Goal: Information Seeking & Learning: Learn about a topic

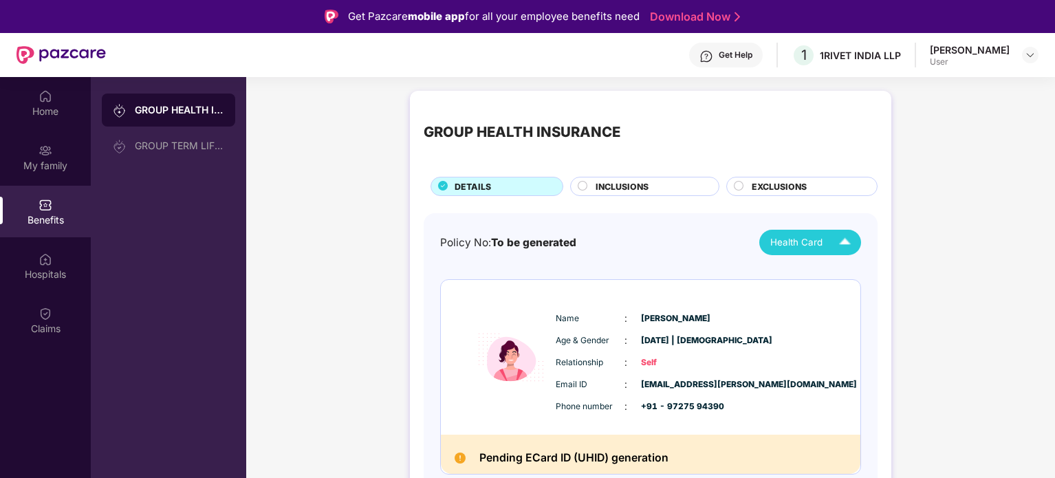
scroll to position [77, 0]
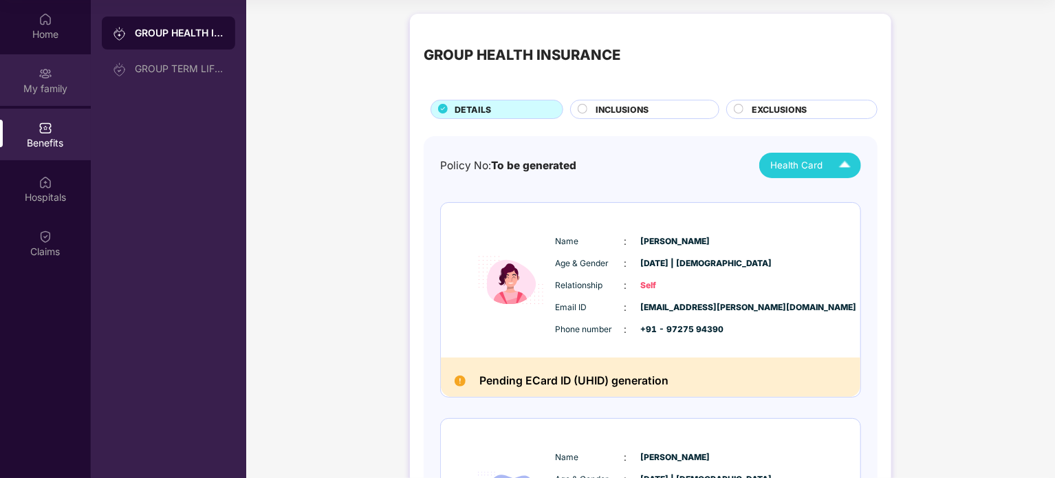
click at [69, 90] on div "My family" at bounding box center [45, 89] width 91 height 14
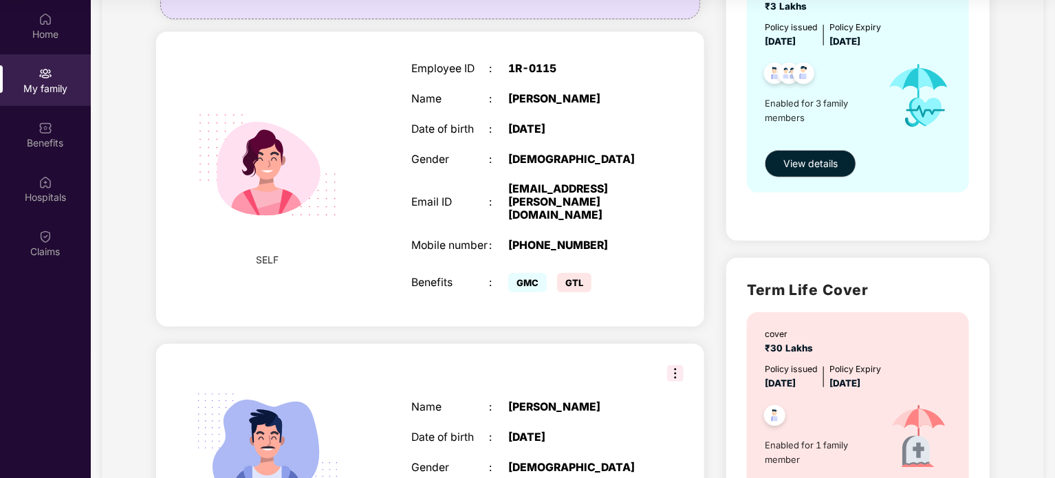
scroll to position [6, 0]
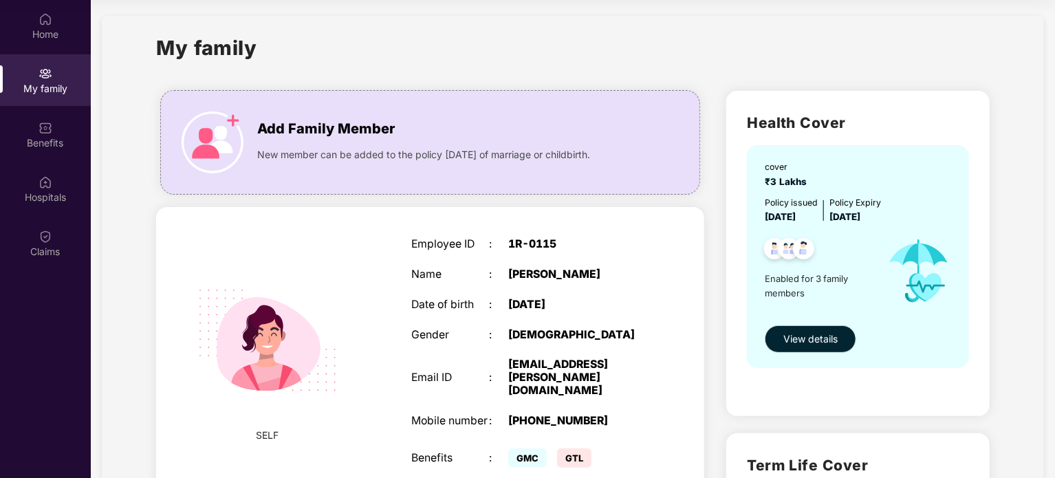
click at [789, 338] on span "View details" at bounding box center [810, 338] width 54 height 15
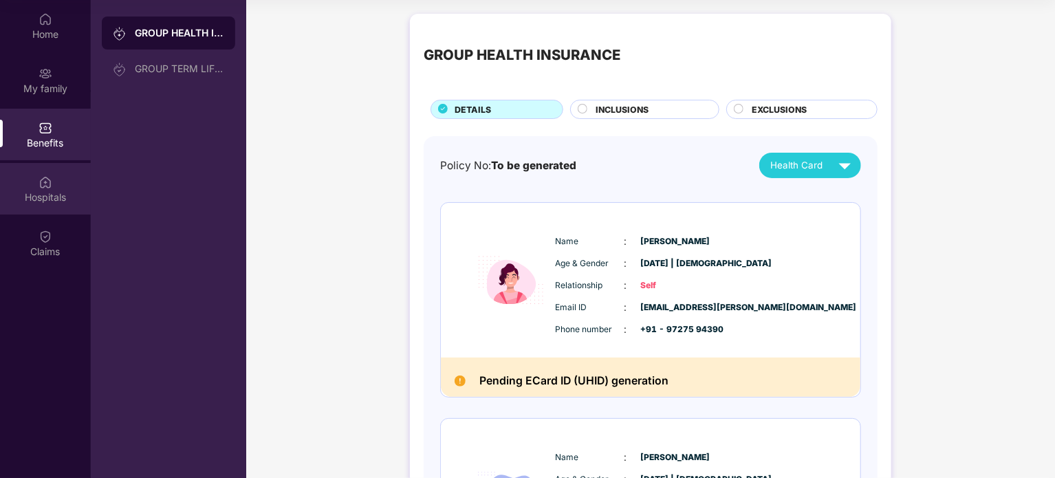
click at [65, 181] on div "Hospitals" at bounding box center [45, 189] width 91 height 52
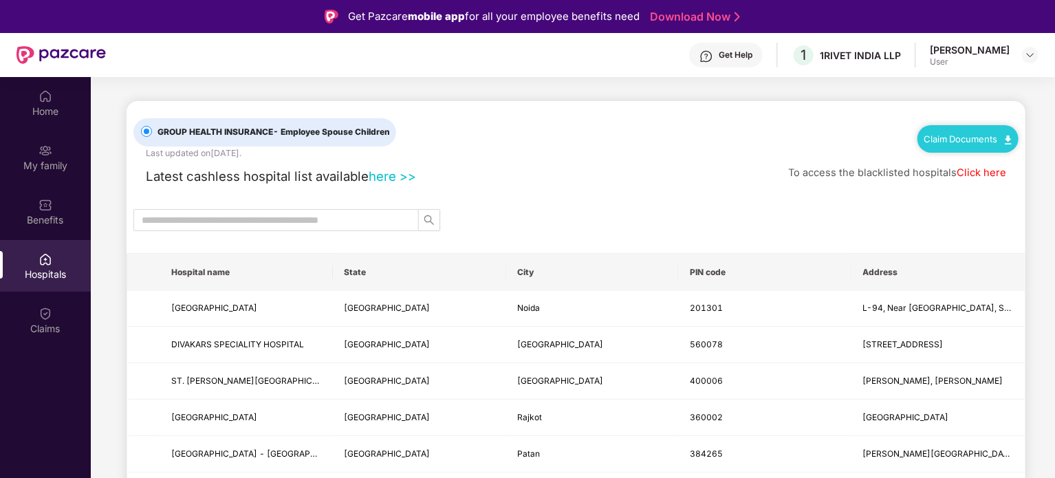
click at [384, 179] on link "here >>" at bounding box center [392, 175] width 47 height 15
click at [43, 115] on div "Home" at bounding box center [45, 112] width 91 height 14
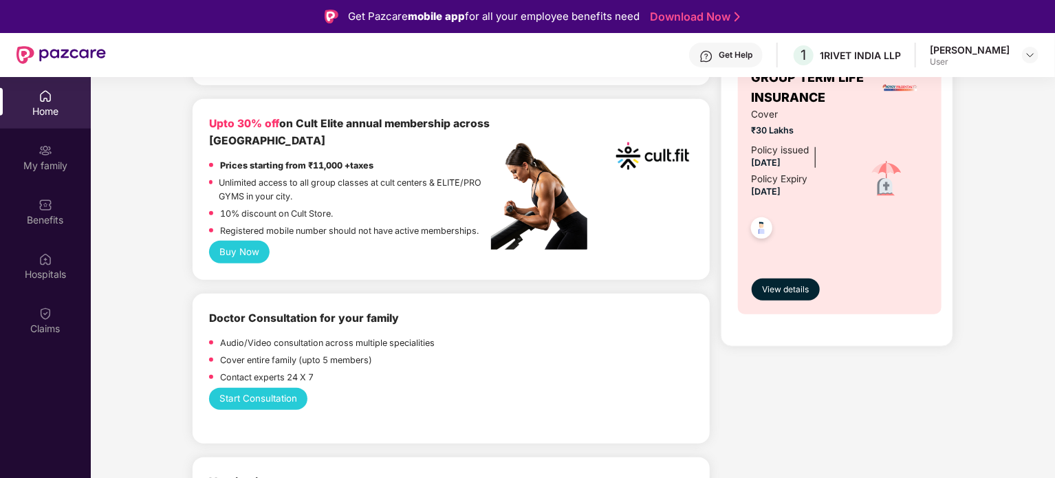
scroll to position [550, 0]
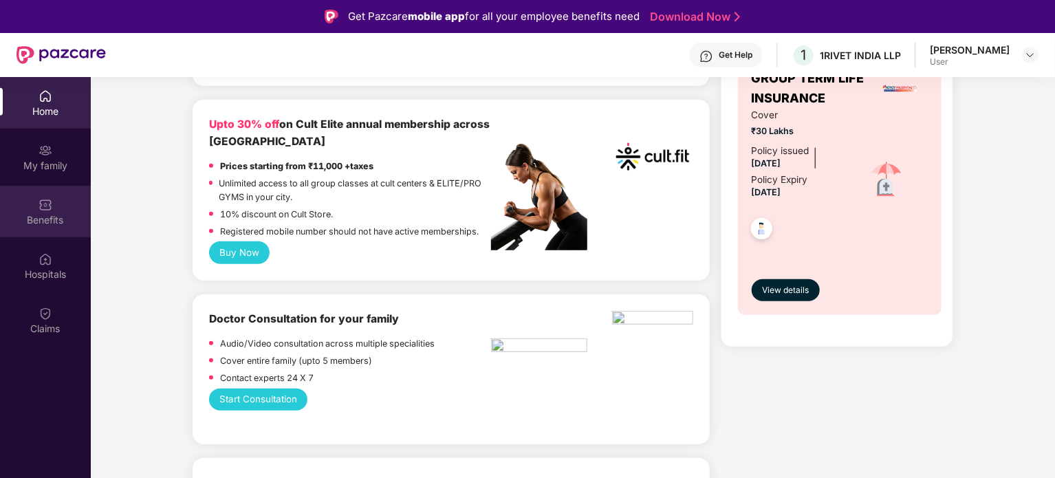
click at [54, 219] on div "Benefits" at bounding box center [45, 220] width 91 height 14
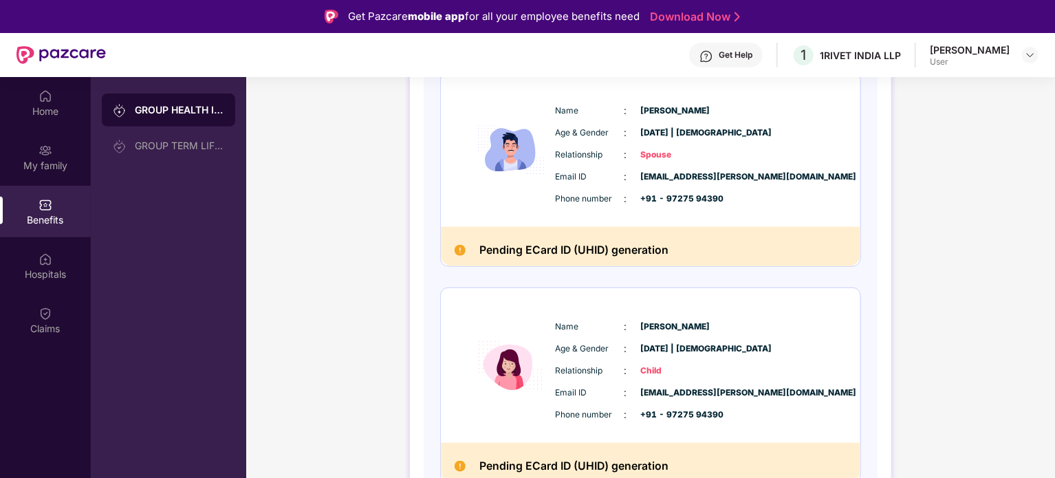
scroll to position [435, 0]
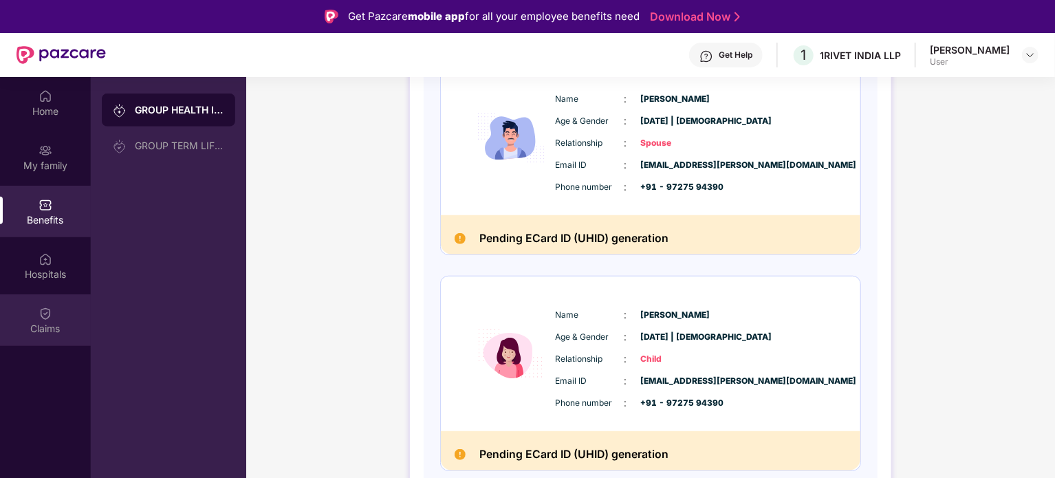
click at [61, 315] on div "Claims" at bounding box center [45, 320] width 91 height 52
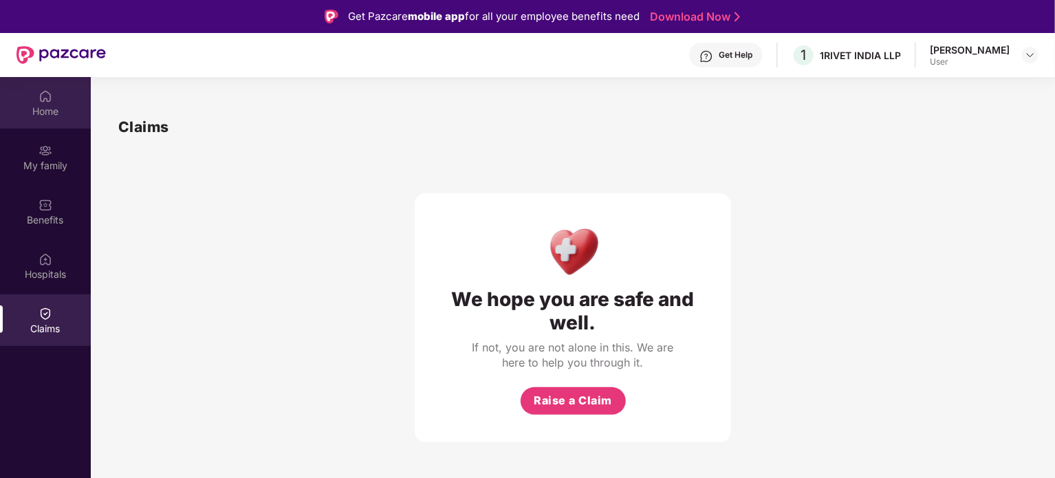
click at [64, 105] on div "Home" at bounding box center [45, 112] width 91 height 14
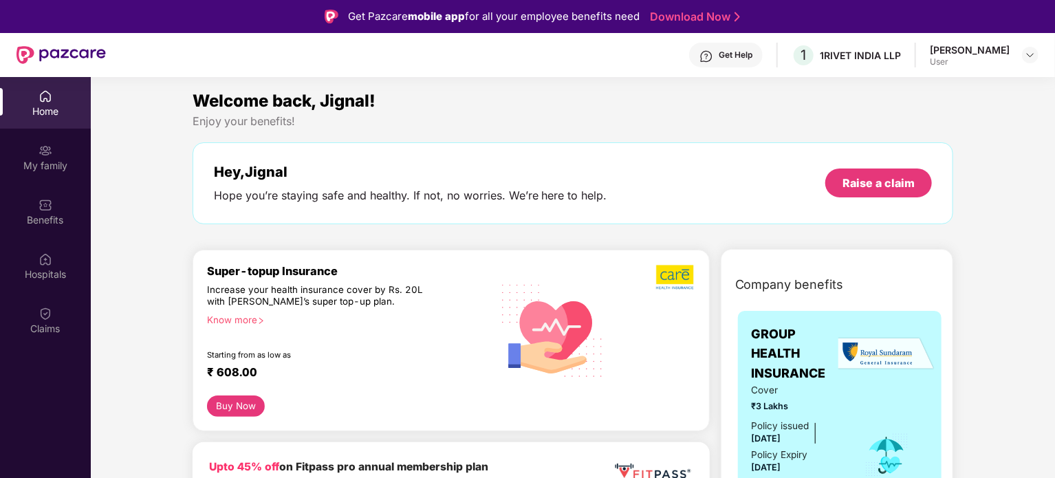
click at [984, 52] on div "[PERSON_NAME]" at bounding box center [970, 49] width 80 height 13
click at [1031, 52] on img at bounding box center [1029, 55] width 11 height 11
click at [679, 126] on div "Enjoy your benefits!" at bounding box center [573, 121] width 761 height 14
click at [30, 206] on div "Benefits" at bounding box center [45, 212] width 91 height 52
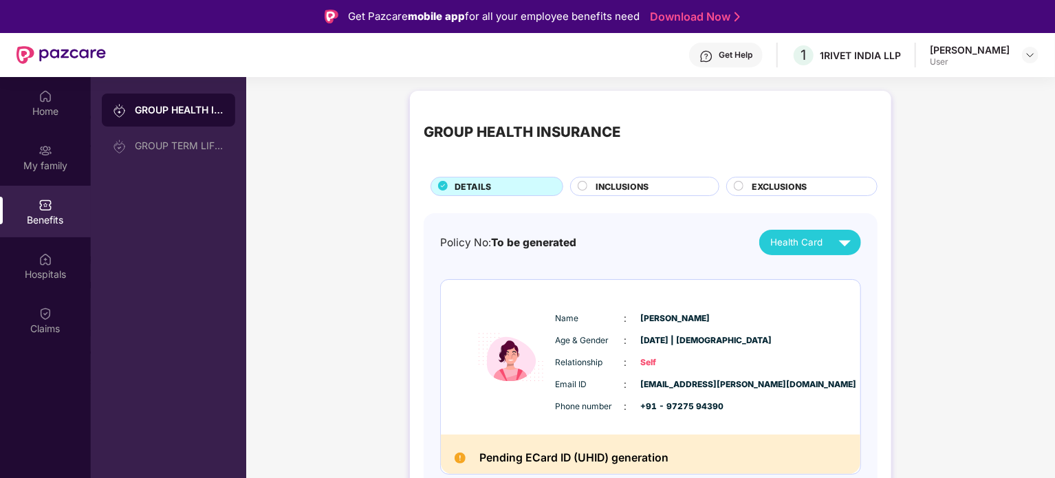
click at [630, 186] on span "INCLUSIONS" at bounding box center [621, 186] width 53 height 13
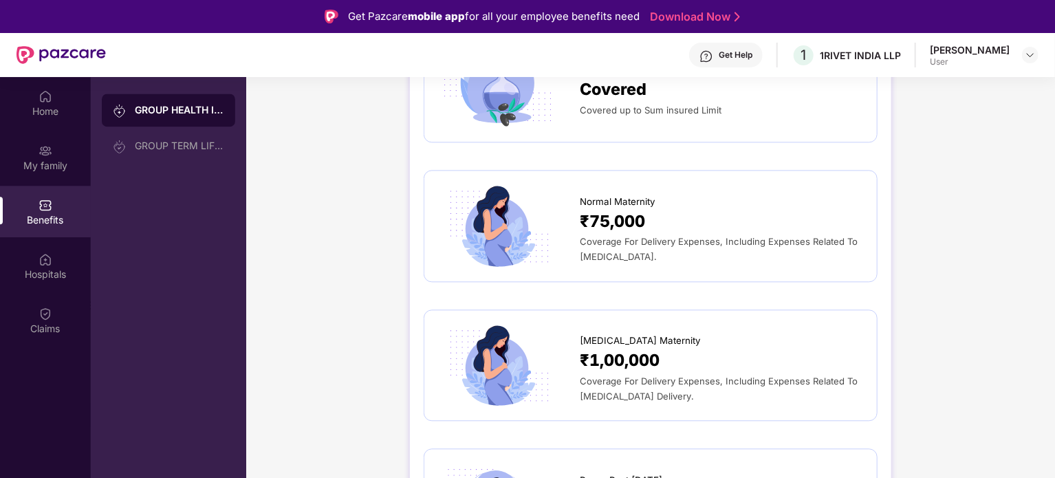
scroll to position [1581, 0]
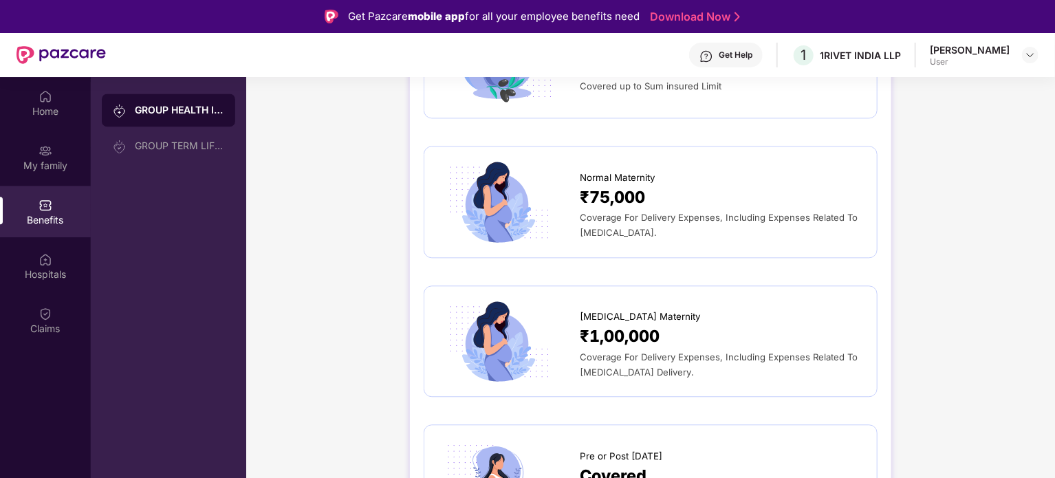
click at [626, 181] on span "Normal Maternity" at bounding box center [618, 178] width 76 height 14
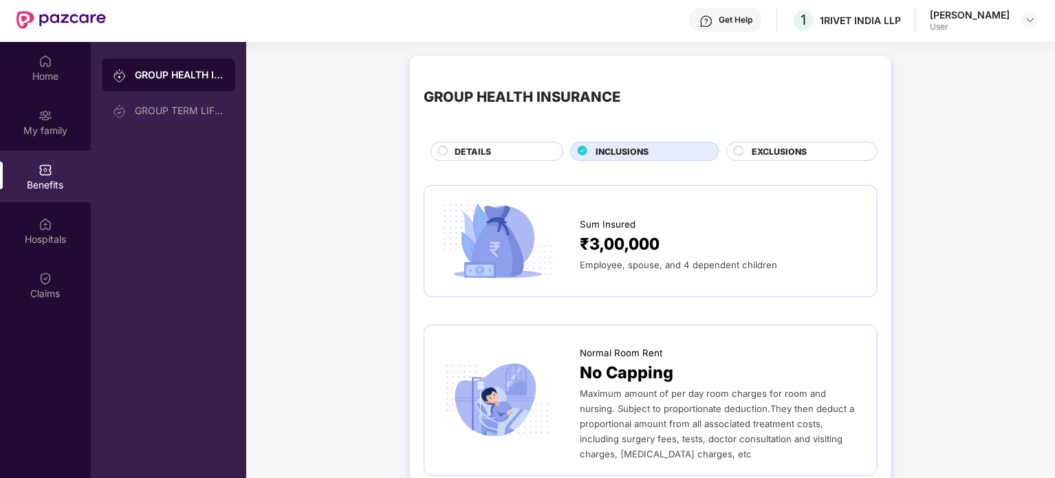
scroll to position [0, 0]
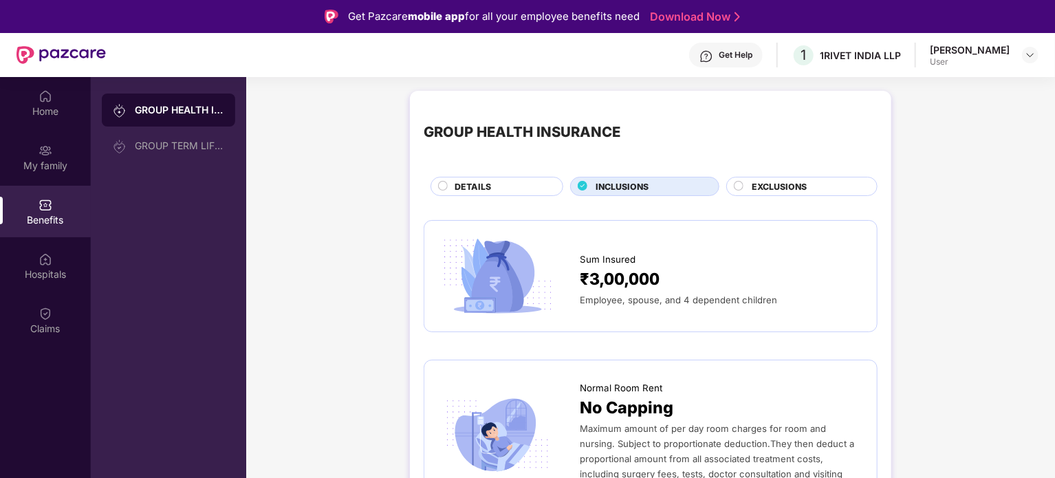
click at [787, 190] on span "EXCLUSIONS" at bounding box center [778, 186] width 55 height 13
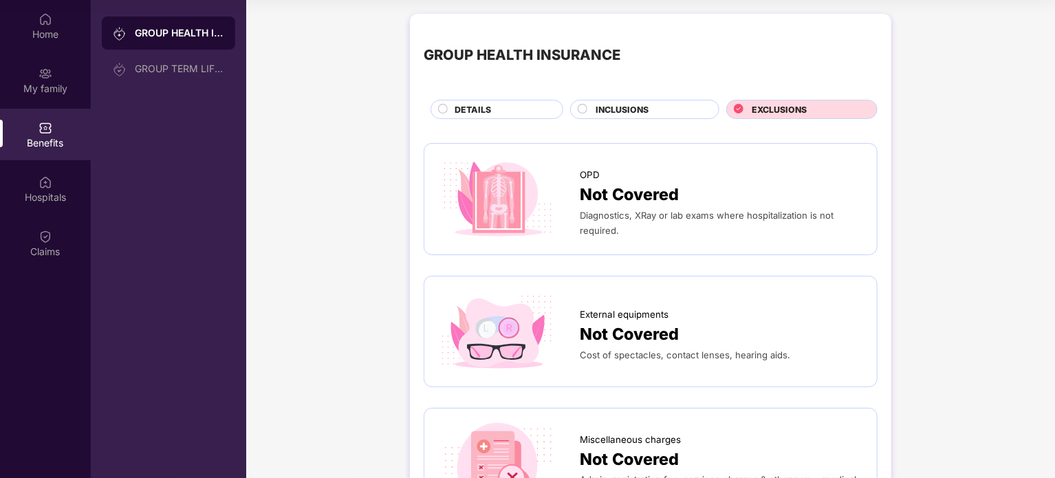
drag, startPoint x: 637, startPoint y: 107, endPoint x: 613, endPoint y: 105, distance: 24.1
click at [633, 107] on span "INCLUSIONS" at bounding box center [621, 109] width 53 height 13
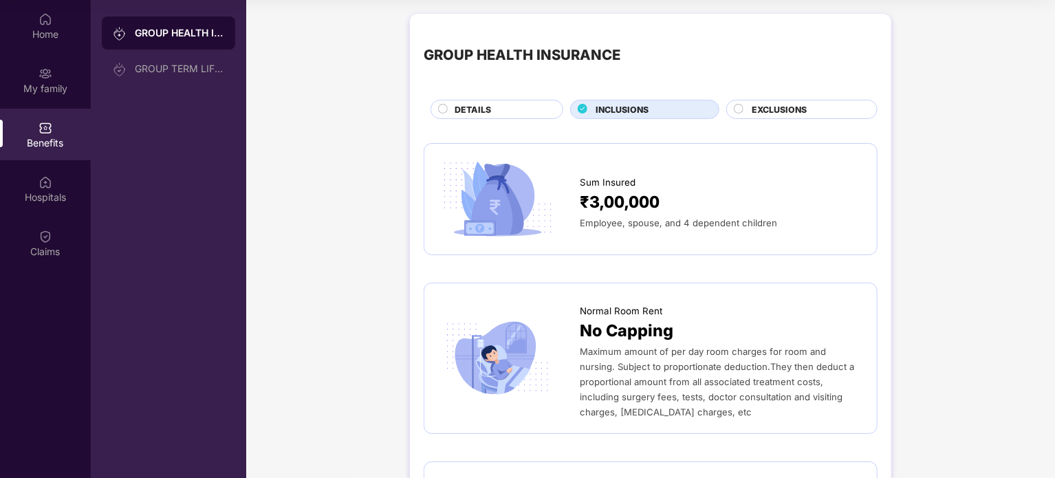
click at [502, 107] on div "DETAILS" at bounding box center [502, 110] width 108 height 15
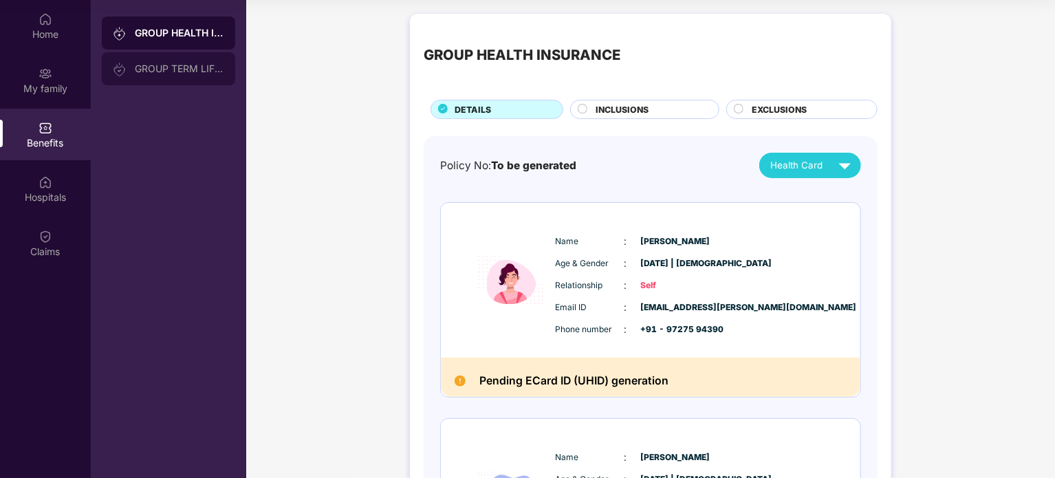
click at [187, 72] on div "GROUP TERM LIFE INSURANCE" at bounding box center [179, 68] width 89 height 11
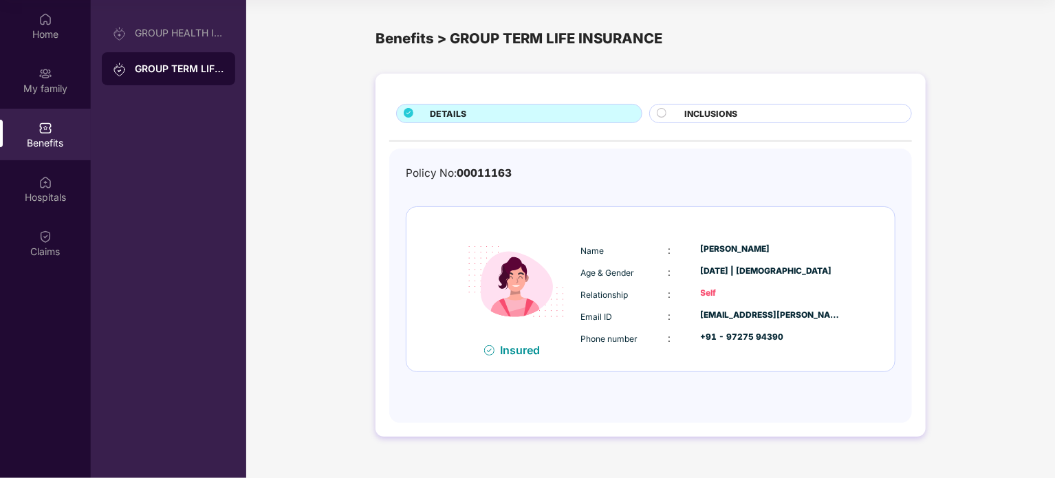
click at [737, 109] on div "INCLUSIONS" at bounding box center [790, 114] width 227 height 15
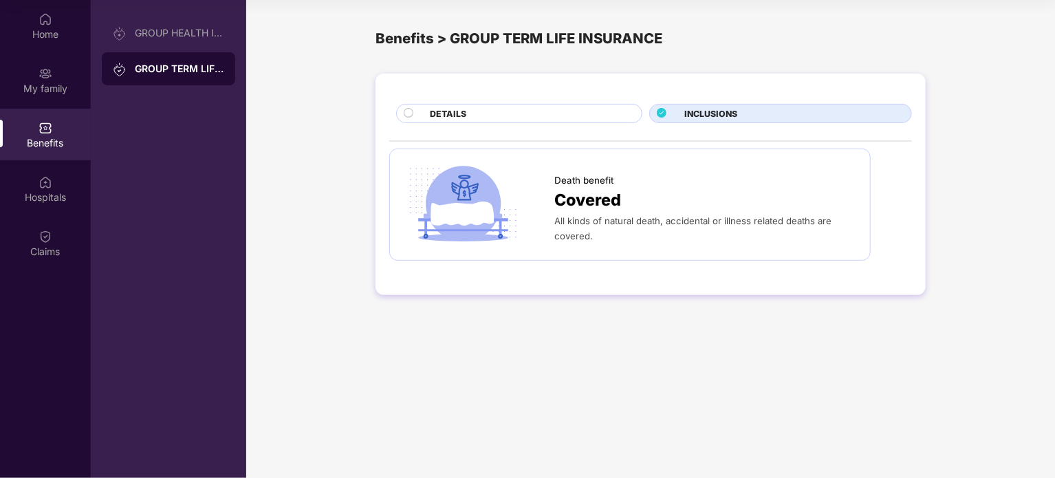
click at [569, 184] on span "Death benefit" at bounding box center [583, 180] width 59 height 14
click at [465, 189] on img at bounding box center [463, 204] width 119 height 83
click at [465, 113] on span "DETAILS" at bounding box center [448, 113] width 36 height 13
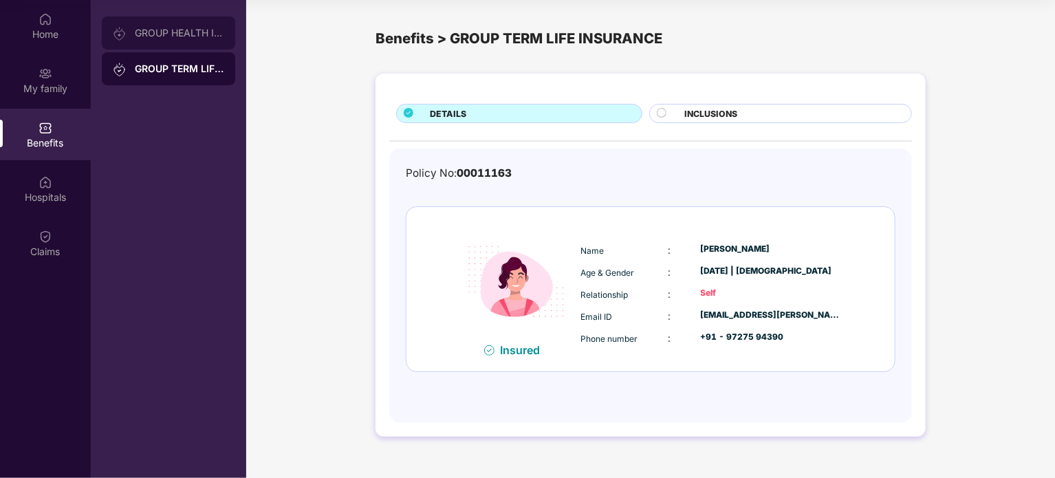
click at [163, 43] on div "GROUP HEALTH INSURANCE" at bounding box center [168, 33] width 133 height 33
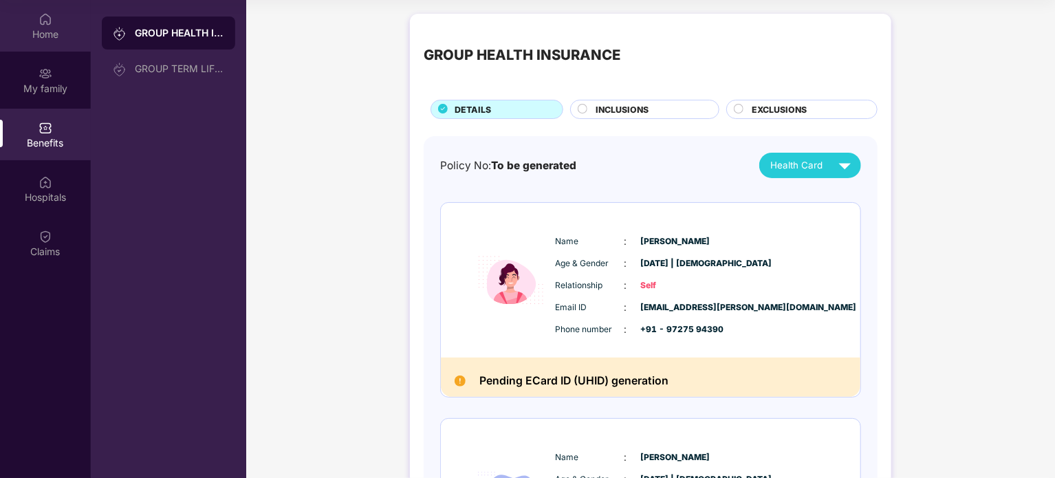
click at [67, 24] on div "Home" at bounding box center [45, 26] width 91 height 52
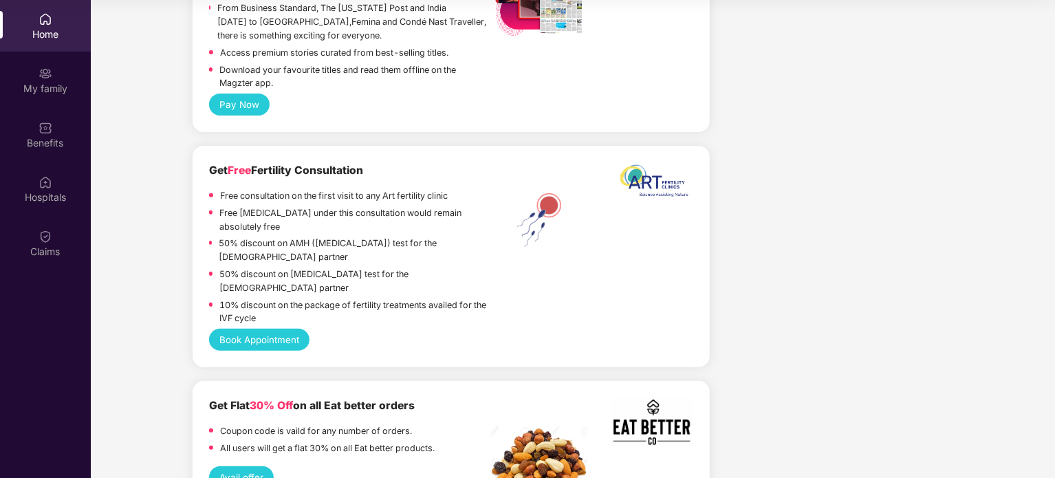
scroll to position [2987, 0]
